Goal: Task Accomplishment & Management: Use online tool/utility

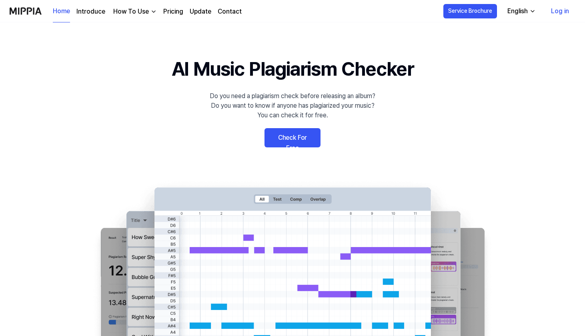
click at [300, 138] on link "Check For Free" at bounding box center [293, 137] width 56 height 19
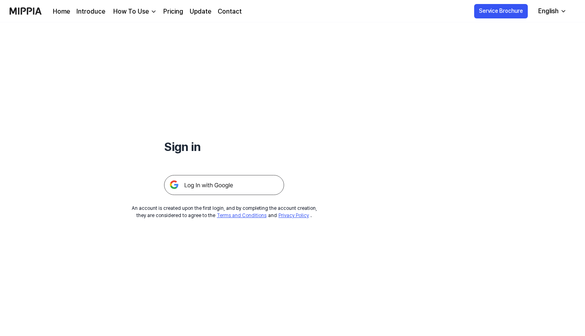
click at [257, 180] on img at bounding box center [224, 185] width 120 height 20
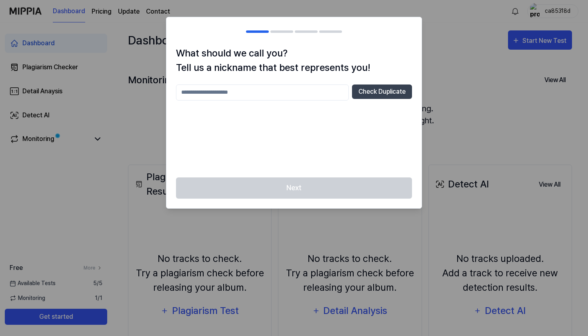
click at [268, 96] on input "text" at bounding box center [262, 92] width 173 height 16
type input "*****"
click at [385, 94] on button "Check Duplicate" at bounding box center [382, 91] width 60 height 14
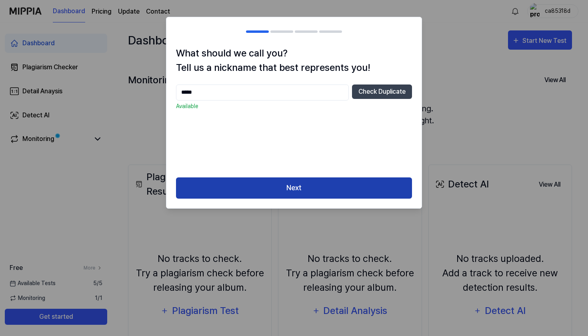
click at [331, 187] on button "Next" at bounding box center [294, 187] width 236 height 21
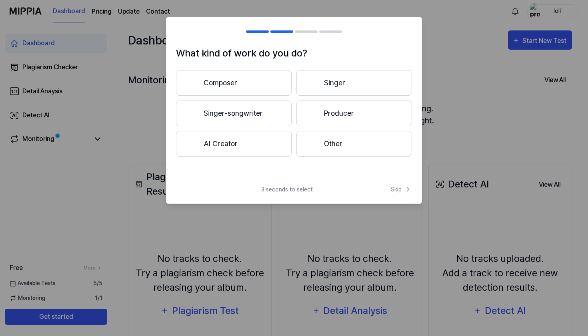
click at [330, 113] on button "Producer" at bounding box center [355, 113] width 116 height 26
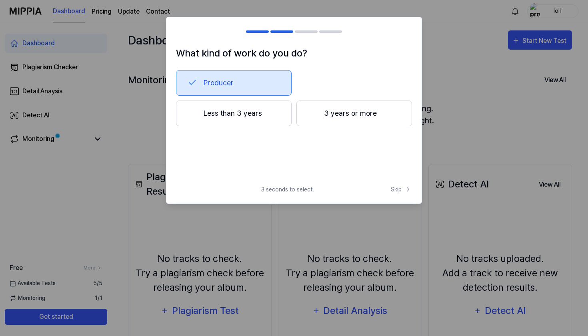
click at [339, 112] on button "3 years or more" at bounding box center [355, 113] width 116 height 26
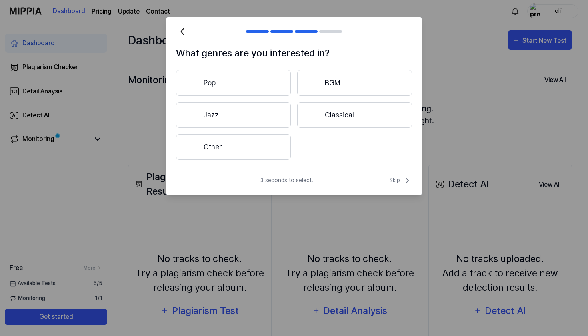
click at [269, 145] on button "Other" at bounding box center [233, 147] width 115 height 26
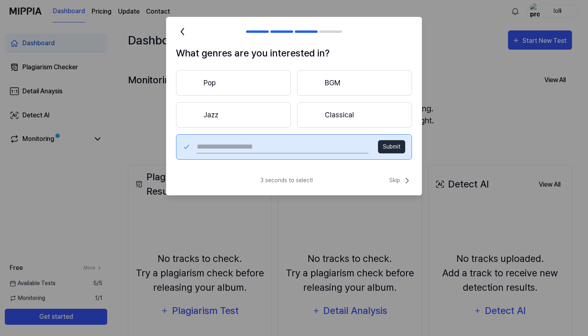
click at [395, 148] on button "Submit" at bounding box center [391, 146] width 27 height 13
click at [331, 144] on input "text" at bounding box center [283, 146] width 172 height 13
type input "*******"
click at [391, 147] on button "Submit" at bounding box center [391, 146] width 27 height 13
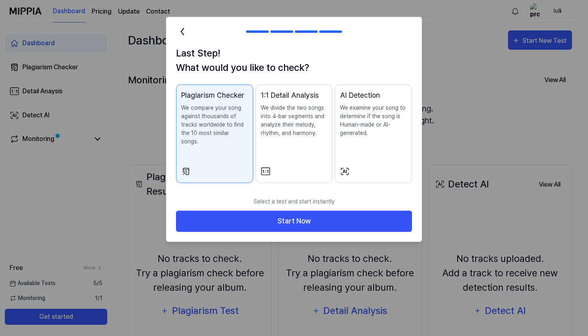
click at [238, 155] on button "Plagiarism Checker We compare your song against thousands of tracks worldwide t…" at bounding box center [214, 133] width 77 height 98
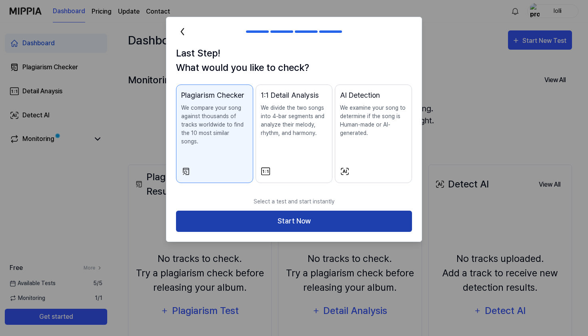
click at [284, 211] on button "Start Now" at bounding box center [294, 221] width 236 height 21
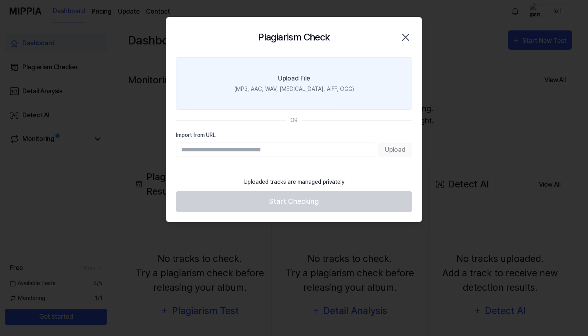
click at [290, 67] on label "Upload File (MP3, AAC, WAV, FLAC, AIFF, OGG)" at bounding box center [294, 83] width 236 height 52
click at [0, 0] on input "Upload File (MP3, AAC, WAV, FLAC, AIFF, OGG)" at bounding box center [0, 0] width 0 height 0
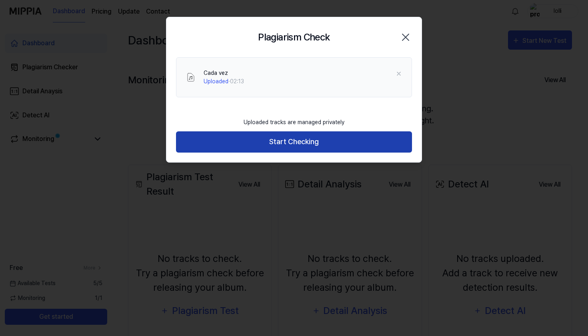
click at [326, 140] on button "Start Checking" at bounding box center [294, 141] width 236 height 21
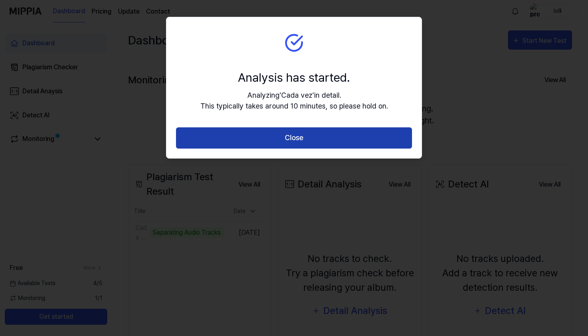
click at [294, 139] on button "Close" at bounding box center [294, 137] width 236 height 21
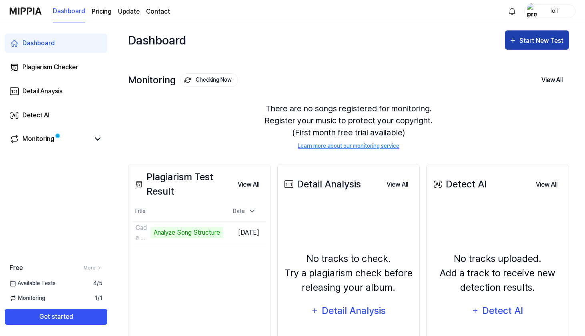
click at [525, 45] on div "Start New Test" at bounding box center [542, 41] width 46 height 10
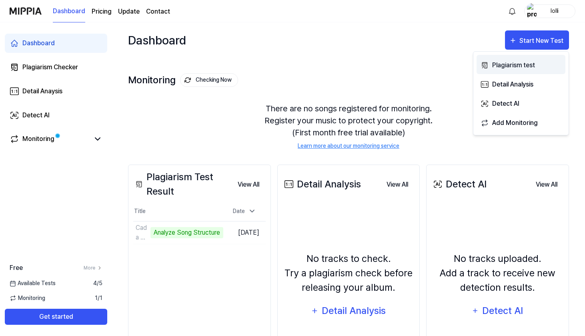
click at [525, 66] on div "Plagiarism test" at bounding box center [527, 65] width 70 height 10
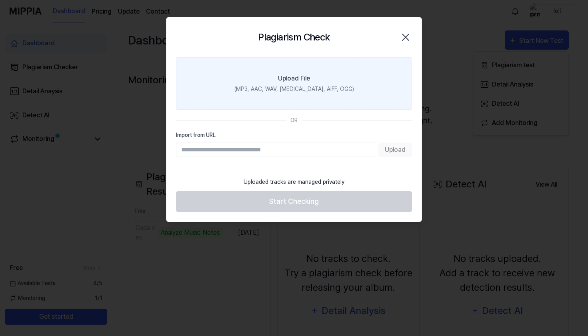
click at [308, 89] on div "(MP3, AAC, WAV, FLAC, AIFF, OGG)" at bounding box center [295, 89] width 120 height 8
click at [0, 0] on input "Upload File (MP3, AAC, WAV, FLAC, AIFF, OGG)" at bounding box center [0, 0] width 0 height 0
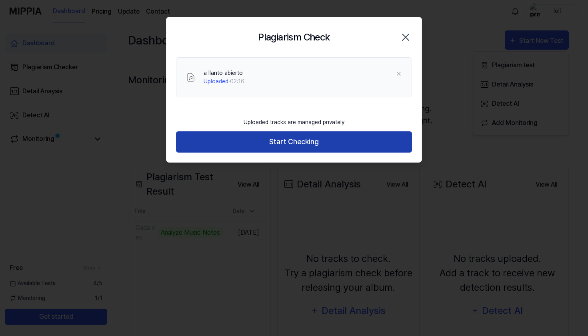
click at [287, 137] on button "Start Checking" at bounding box center [294, 141] width 236 height 21
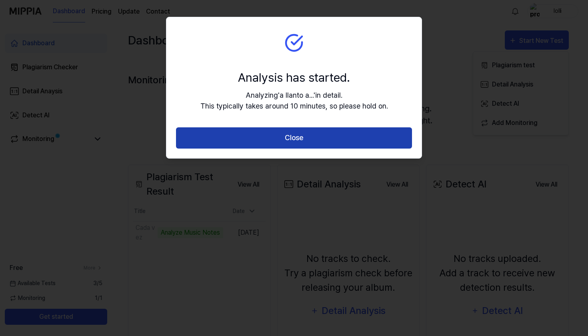
click at [312, 138] on button "Close" at bounding box center [294, 137] width 236 height 21
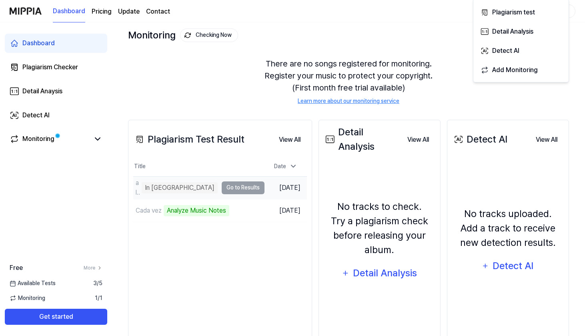
scroll to position [56, 0]
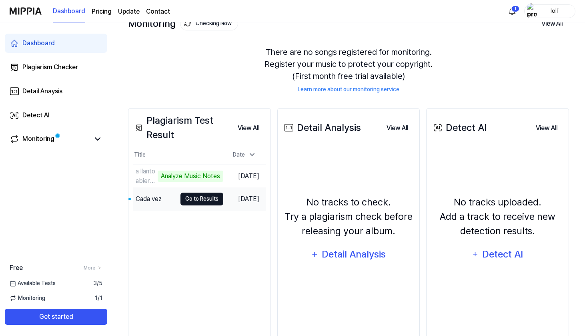
click at [197, 201] on button "Go to Results" at bounding box center [201, 198] width 43 height 13
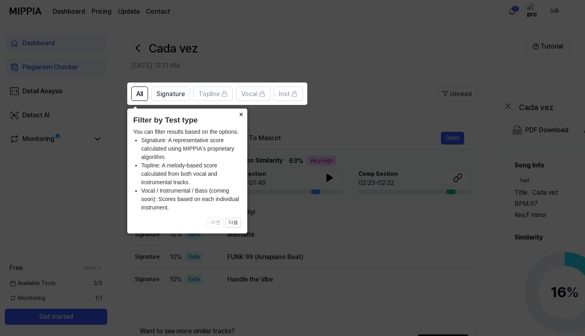
click at [239, 115] on button "×" at bounding box center [241, 113] width 13 height 11
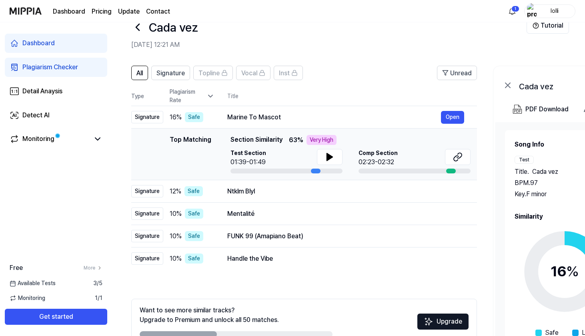
scroll to position [21, 0]
click at [329, 155] on icon at bounding box center [330, 156] width 6 height 7
click at [331, 158] on icon at bounding box center [332, 156] width 2 height 6
click at [329, 156] on icon at bounding box center [330, 156] width 6 height 7
click at [329, 156] on icon at bounding box center [330, 157] width 10 height 10
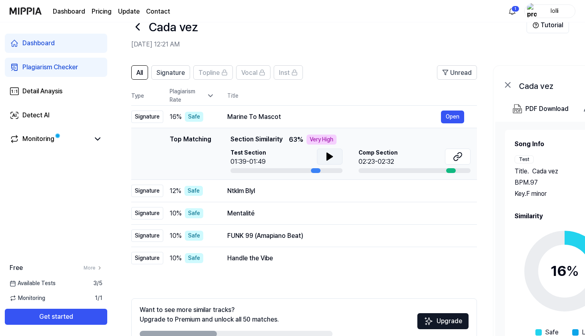
click at [329, 156] on icon at bounding box center [330, 156] width 6 height 7
click at [329, 156] on icon at bounding box center [330, 157] width 10 height 10
click at [329, 156] on icon at bounding box center [330, 156] width 6 height 7
click at [457, 157] on icon at bounding box center [459, 154] width 5 height 5
click at [331, 157] on icon at bounding box center [332, 156] width 2 height 6
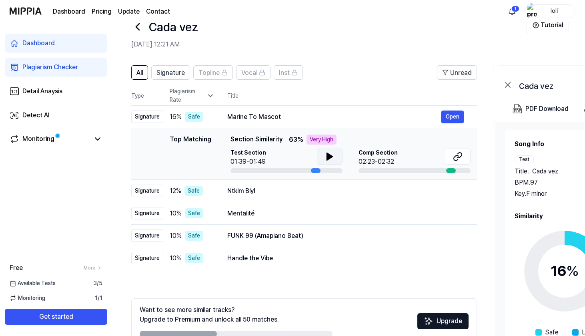
click at [330, 158] on icon at bounding box center [330, 156] width 6 height 7
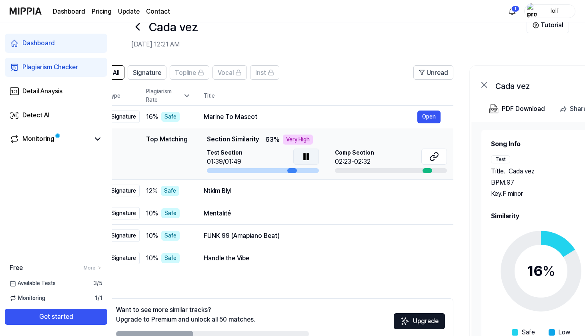
scroll to position [0, 24]
drag, startPoint x: 314, startPoint y: 170, endPoint x: 290, endPoint y: 172, distance: 24.1
click at [290, 172] on div at bounding box center [292, 170] width 10 height 5
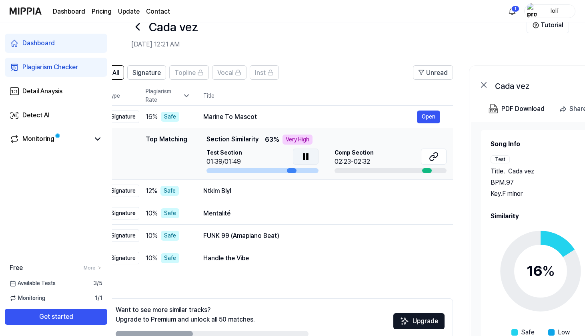
click at [290, 172] on div at bounding box center [292, 170] width 10 height 5
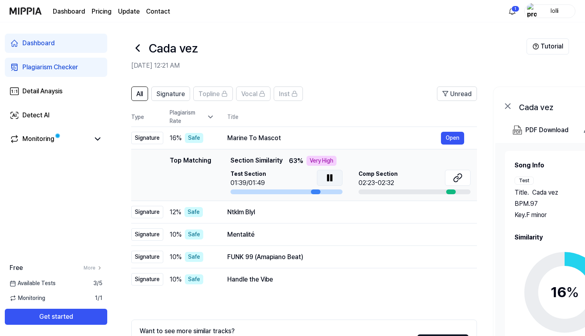
scroll to position [0, 0]
